Goal: Information Seeking & Learning: Find contact information

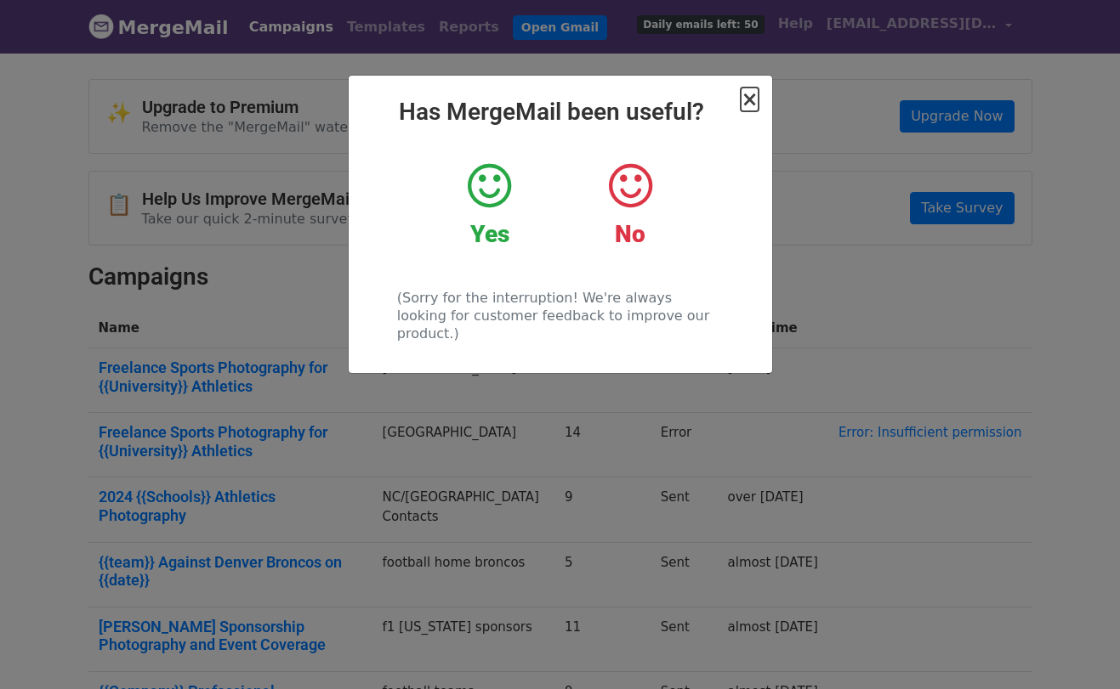
click at [753, 98] on span "×" at bounding box center [748, 100] width 17 height 24
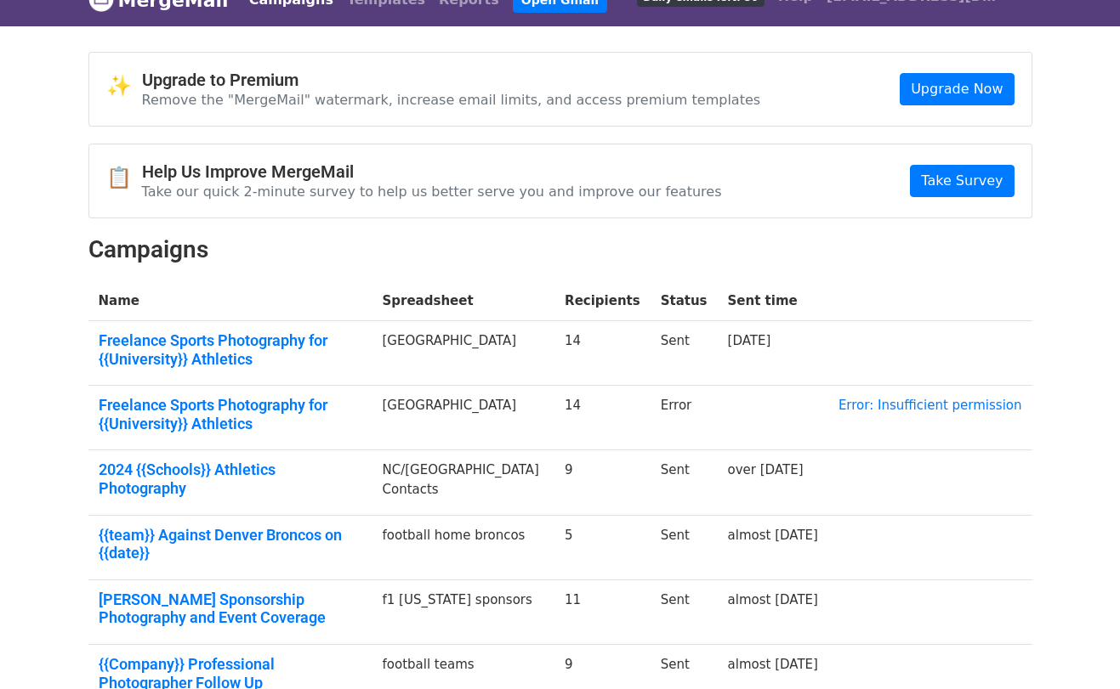
scroll to position [31, 0]
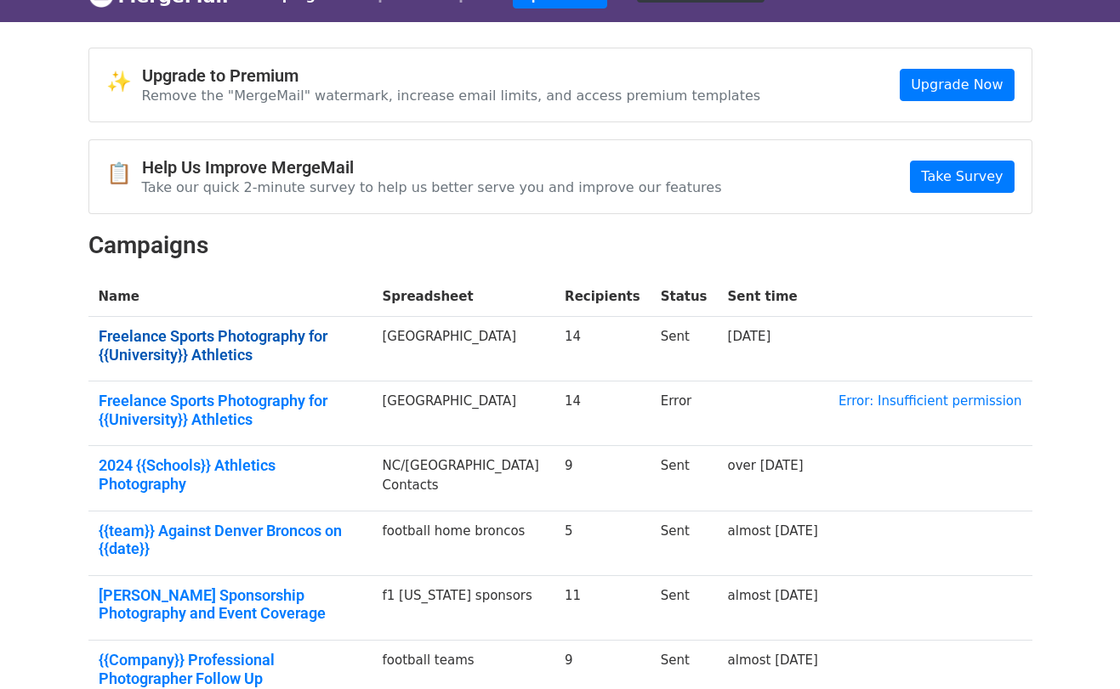
click at [309, 339] on link "Freelance Sports Photography for {{University}} Athletics" at bounding box center [231, 345] width 264 height 37
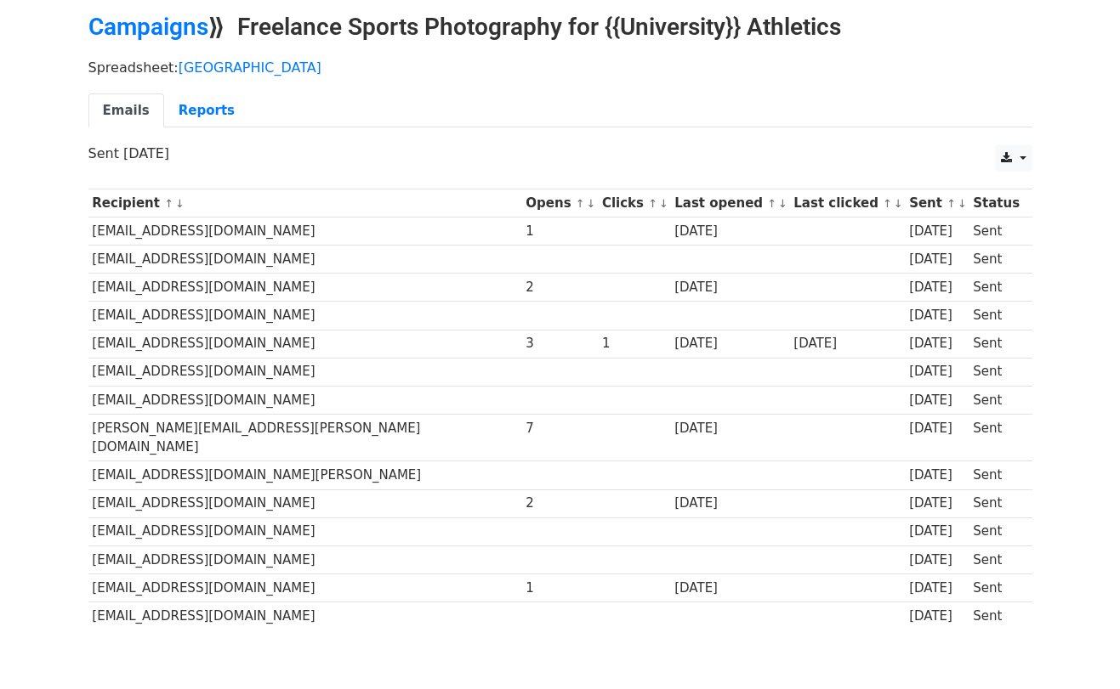
scroll to position [68, 0]
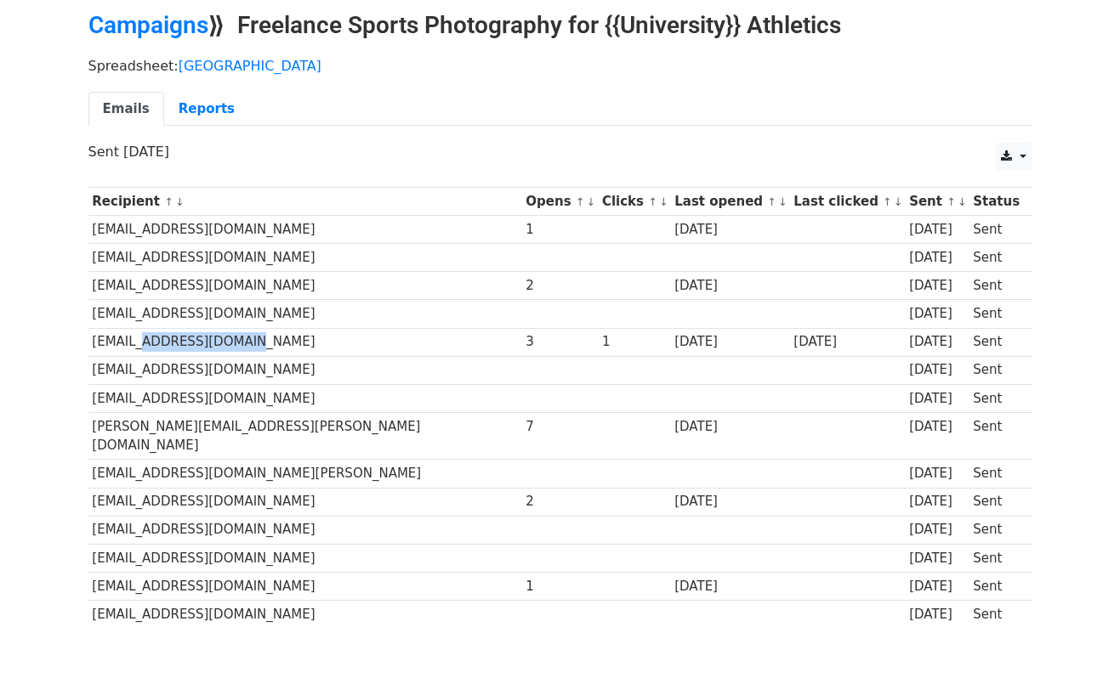
drag, startPoint x: 251, startPoint y: 345, endPoint x: 139, endPoint y: 348, distance: 111.4
click at [139, 348] on td "[EMAIL_ADDRESS][DOMAIN_NAME]" at bounding box center [305, 342] width 434 height 28
copy td "univ-avignon.fr"
click at [360, 428] on td "[PERSON_NAME][EMAIL_ADDRESS][PERSON_NAME][DOMAIN_NAME]" at bounding box center [305, 436] width 434 height 48
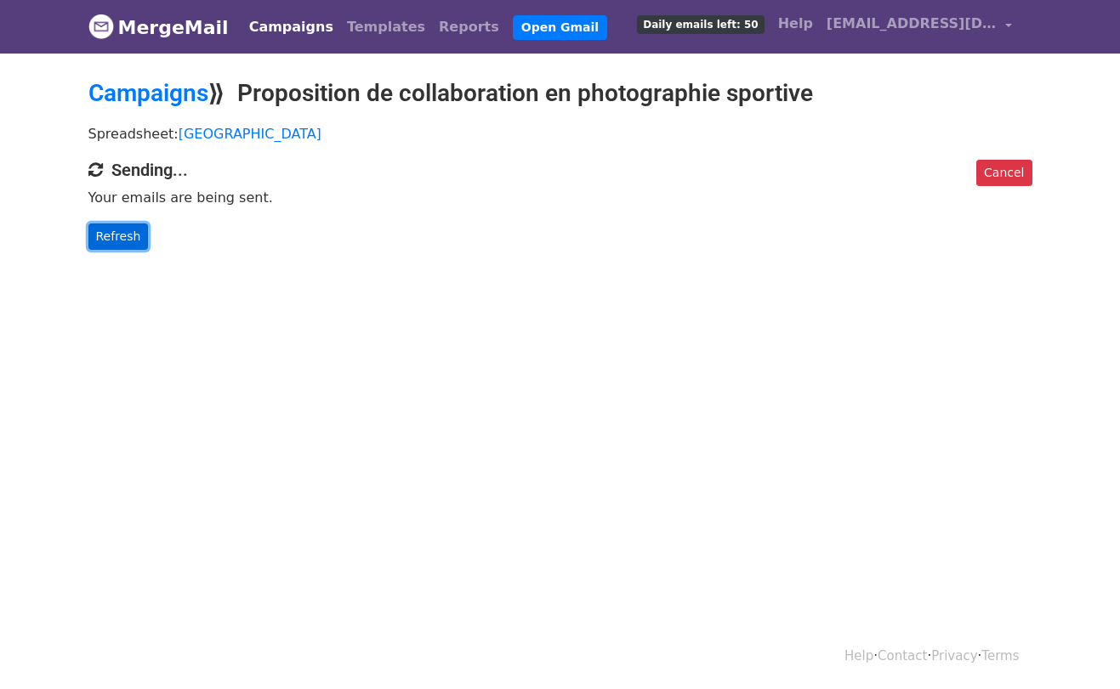
click at [100, 235] on link "Refresh" at bounding box center [118, 237] width 60 height 26
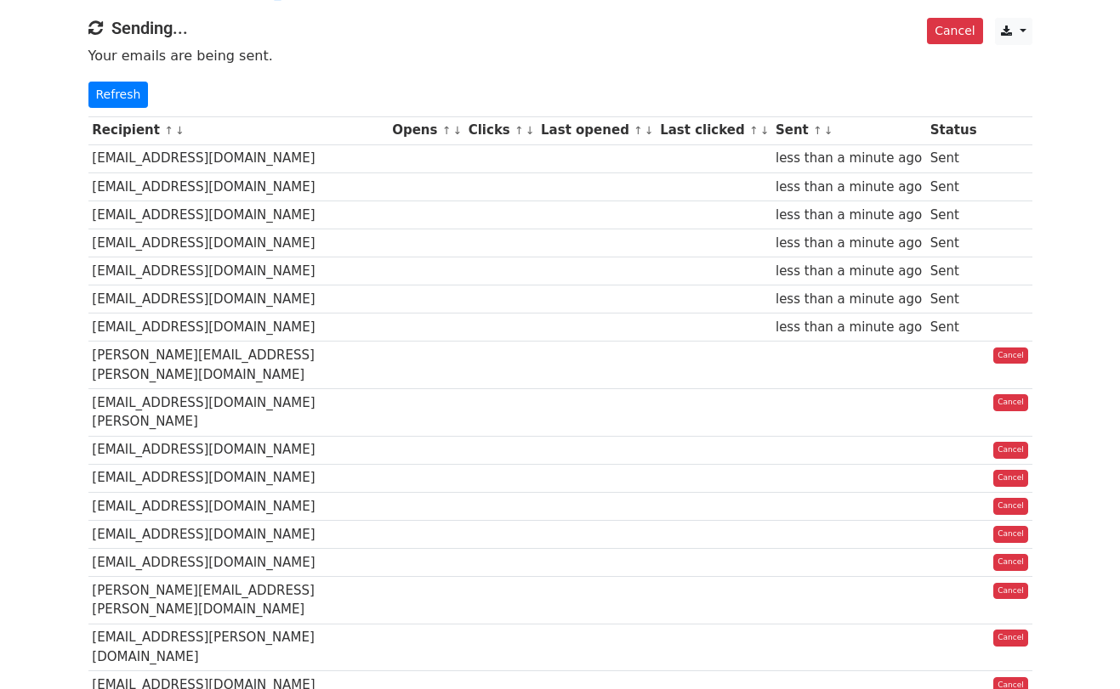
scroll to position [147, 0]
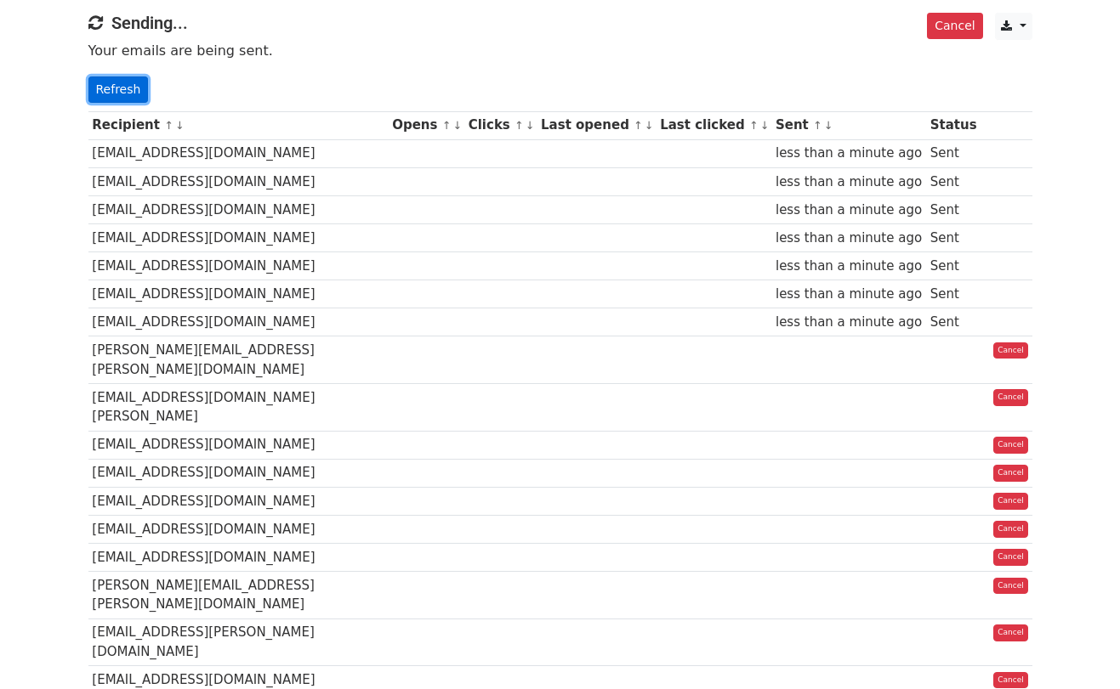
click at [117, 95] on link "Refresh" at bounding box center [118, 90] width 60 height 26
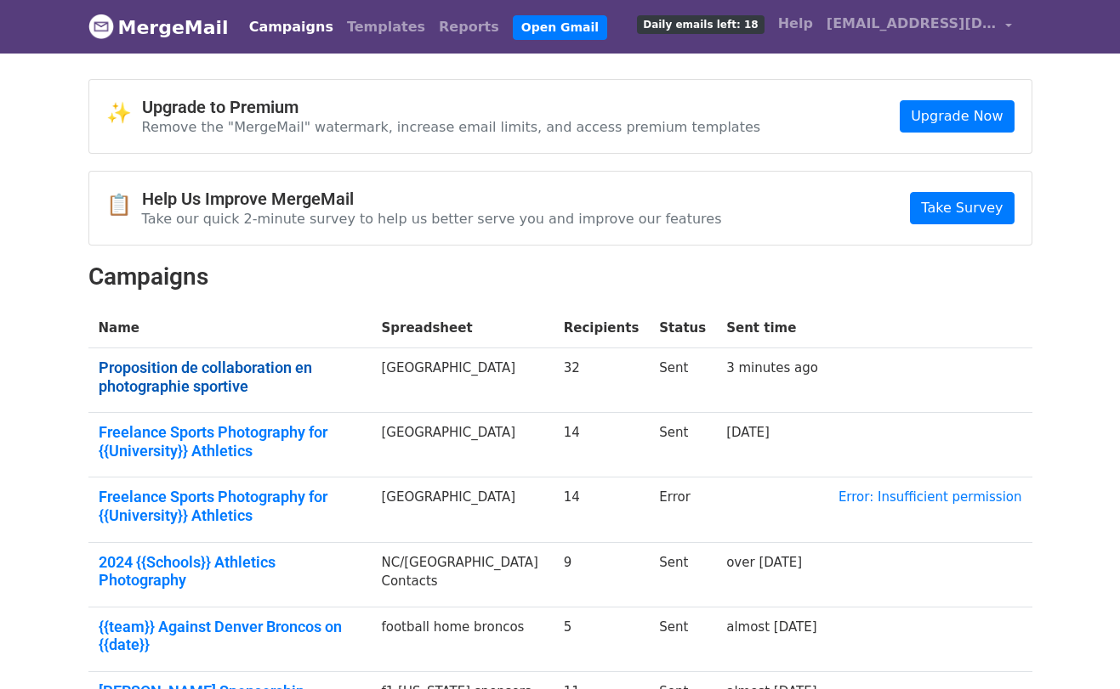
click at [259, 366] on link "Proposition de collaboration en photographie sportive" at bounding box center [230, 377] width 263 height 37
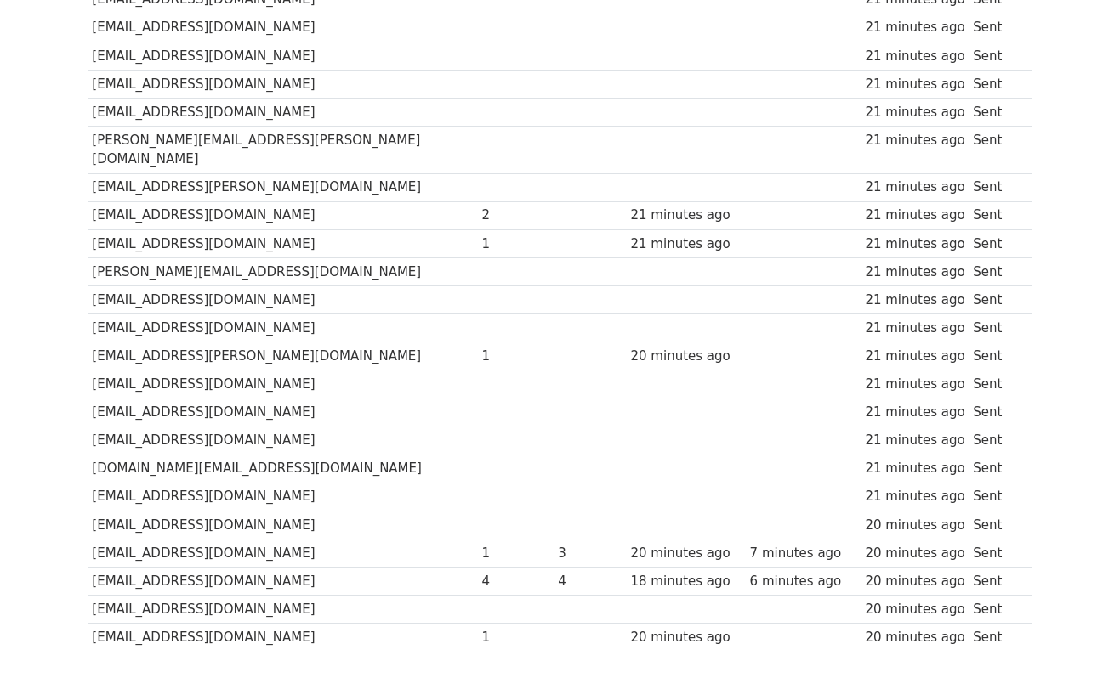
scroll to position [644, 0]
